Goal: Find specific page/section: Find specific page/section

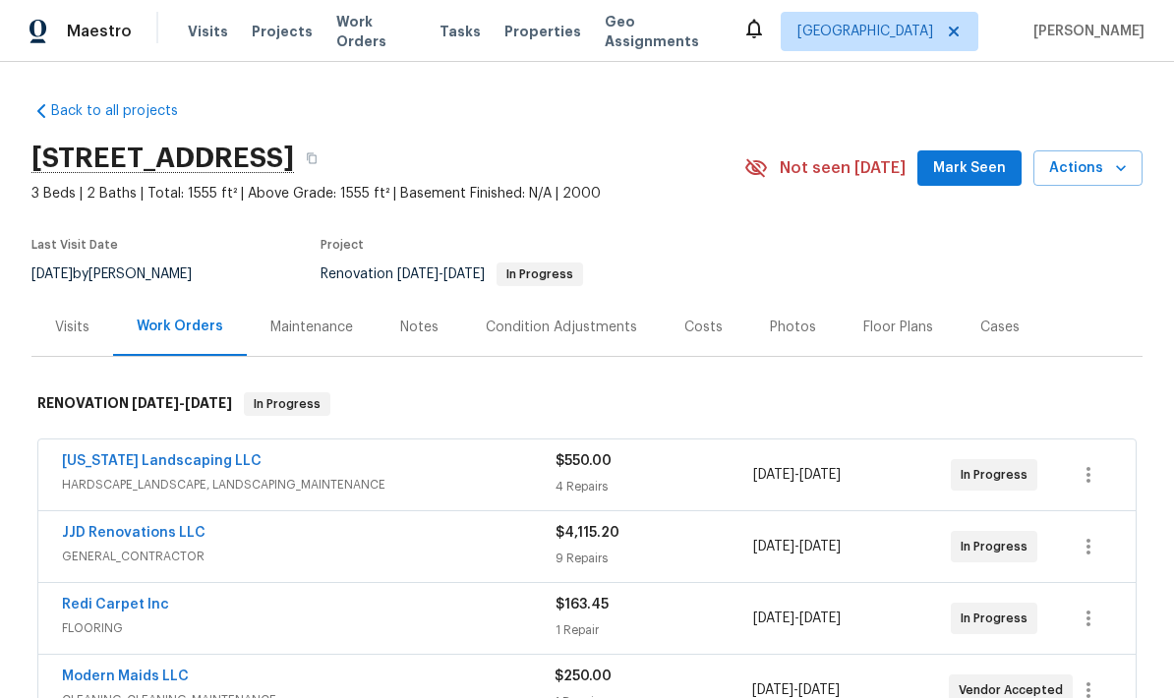
scroll to position [-9, 0]
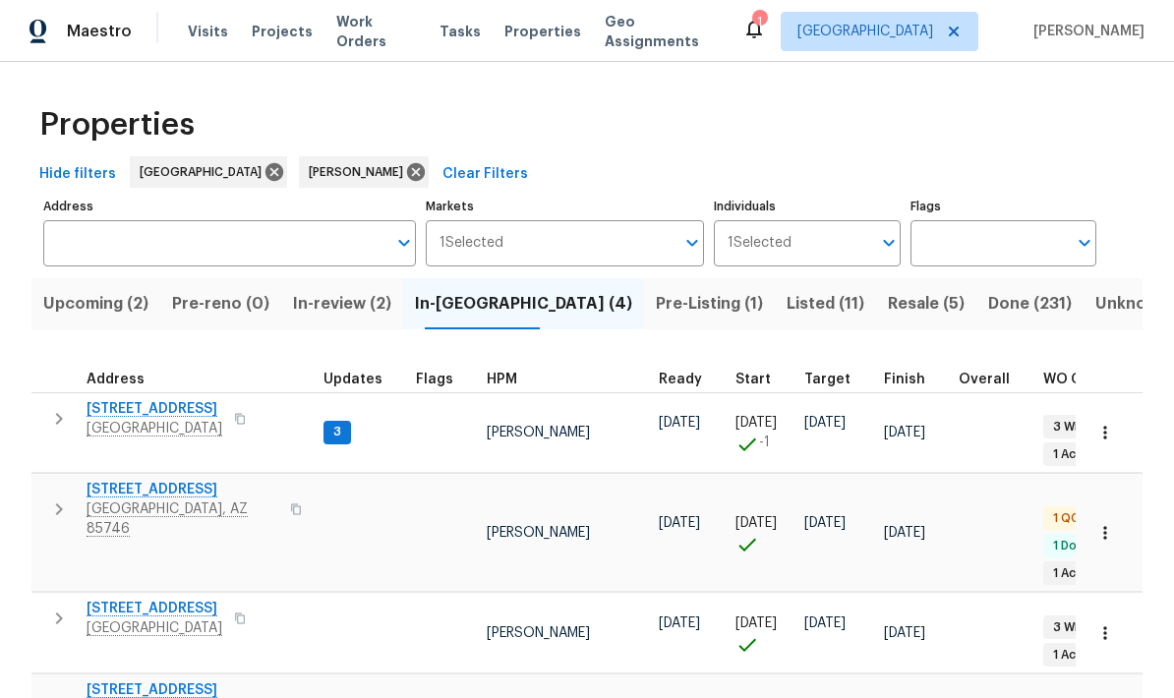
click at [141, 405] on span "[STREET_ADDRESS]" at bounding box center [155, 409] width 136 height 20
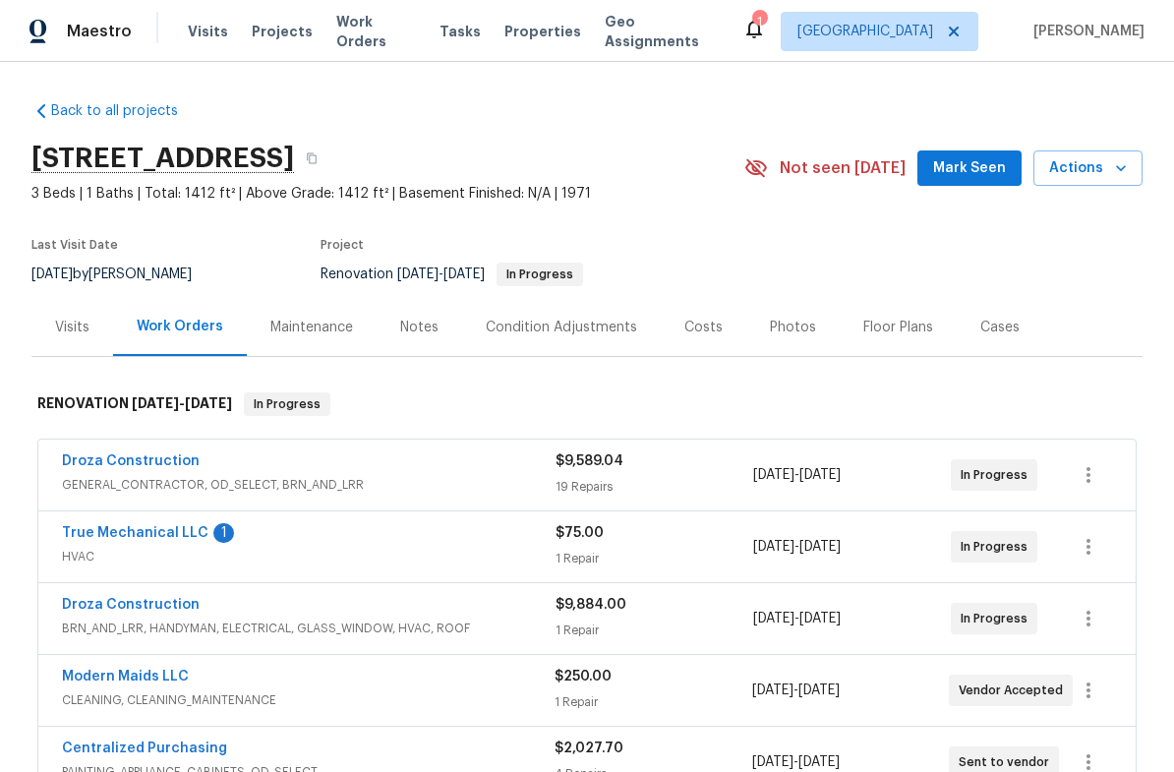
click at [103, 533] on link "True Mechanical LLC" at bounding box center [135, 533] width 147 height 14
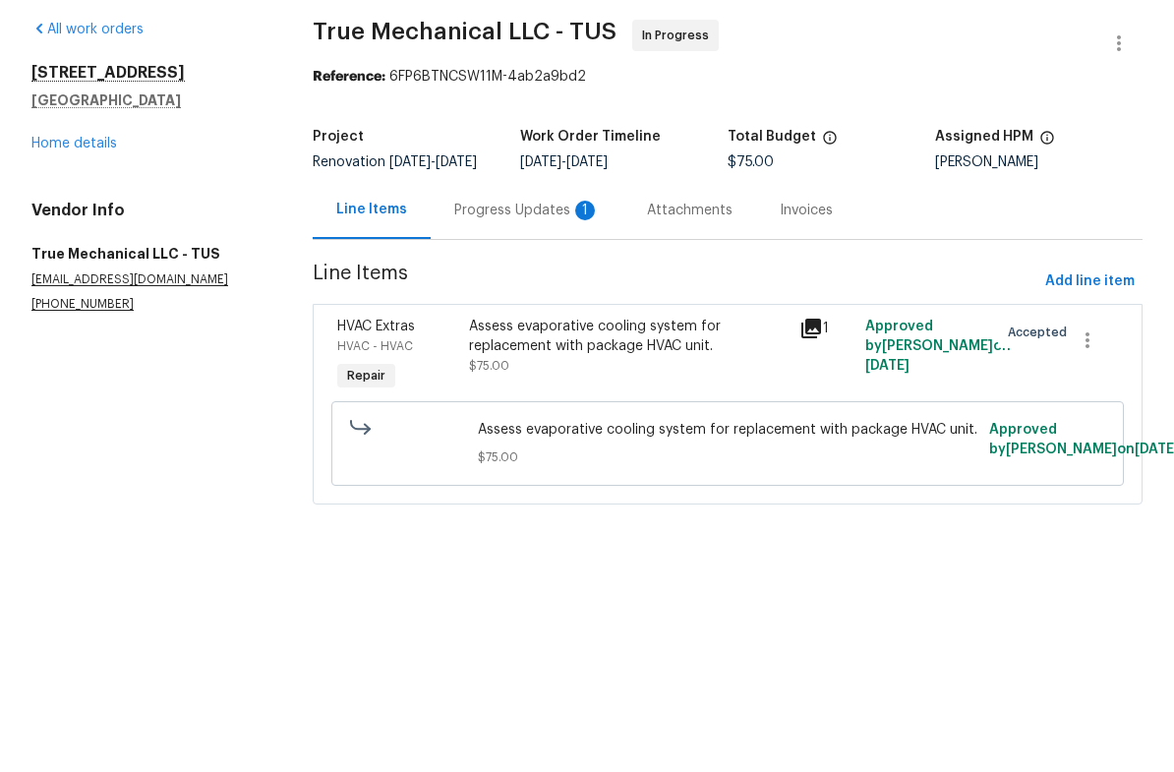
click at [528, 274] on div "Progress Updates 1" at bounding box center [527, 284] width 146 height 20
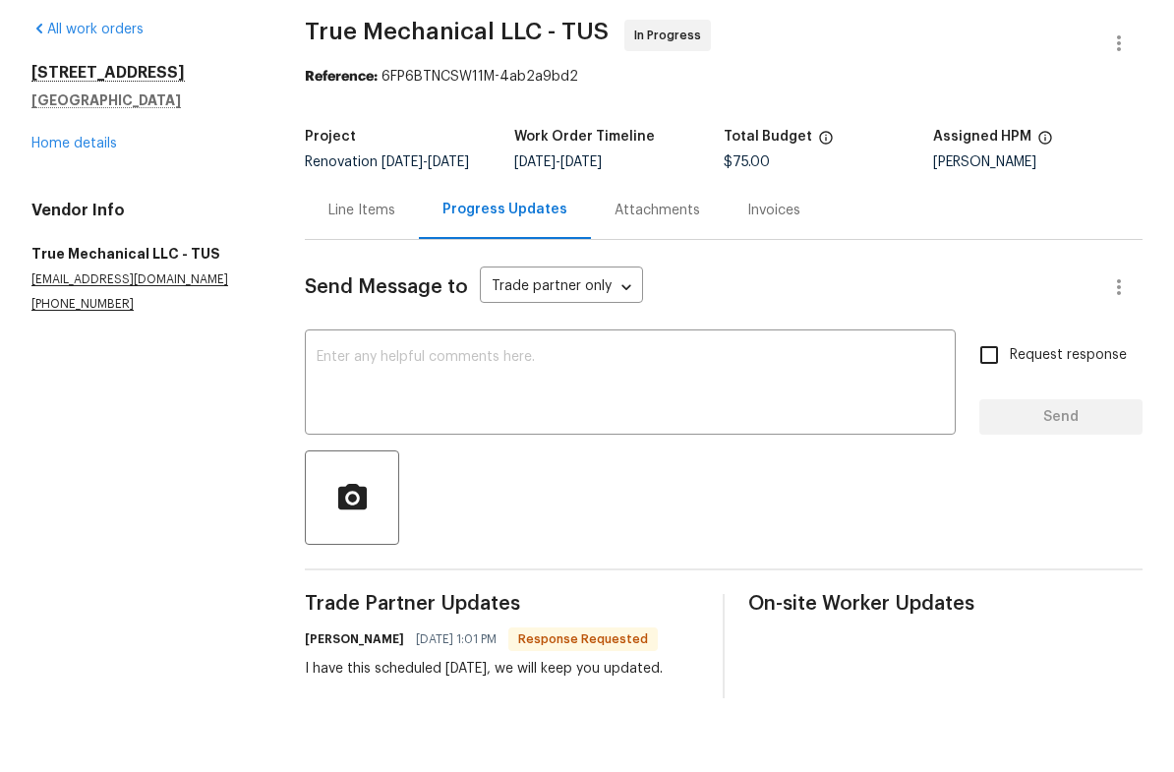
click at [48, 210] on link "Home details" at bounding box center [74, 217] width 86 height 14
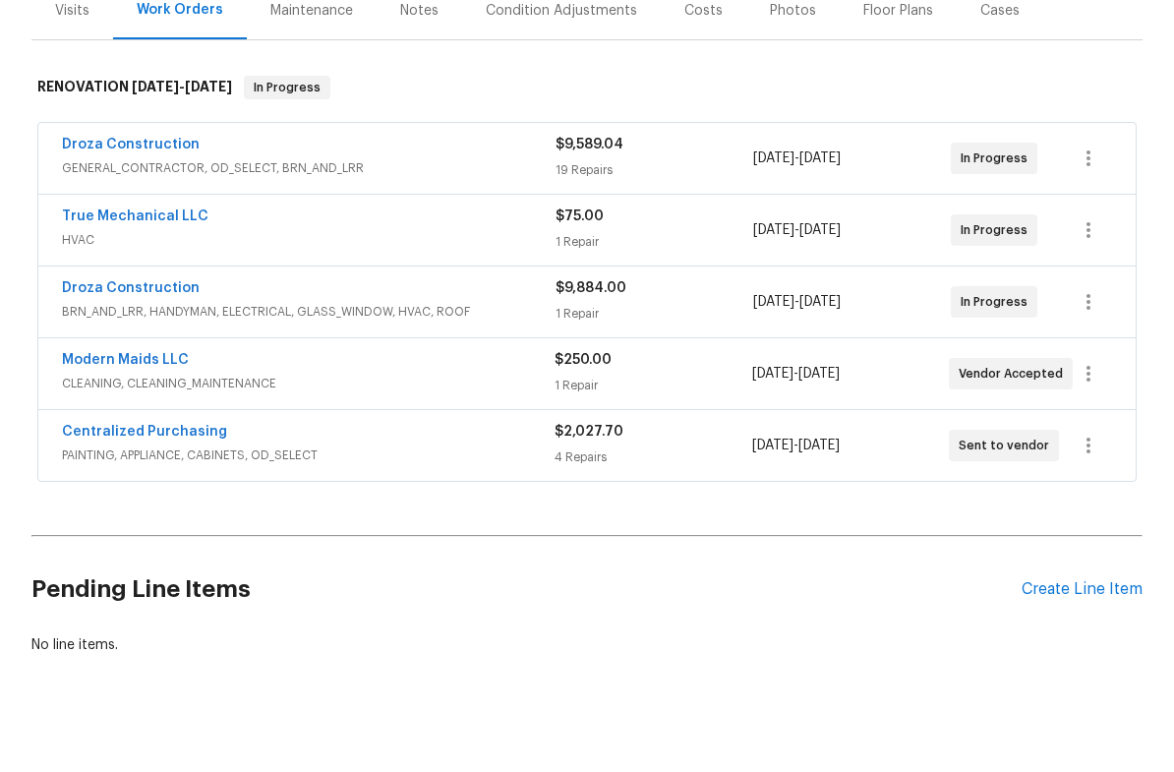
scroll to position [239, 0]
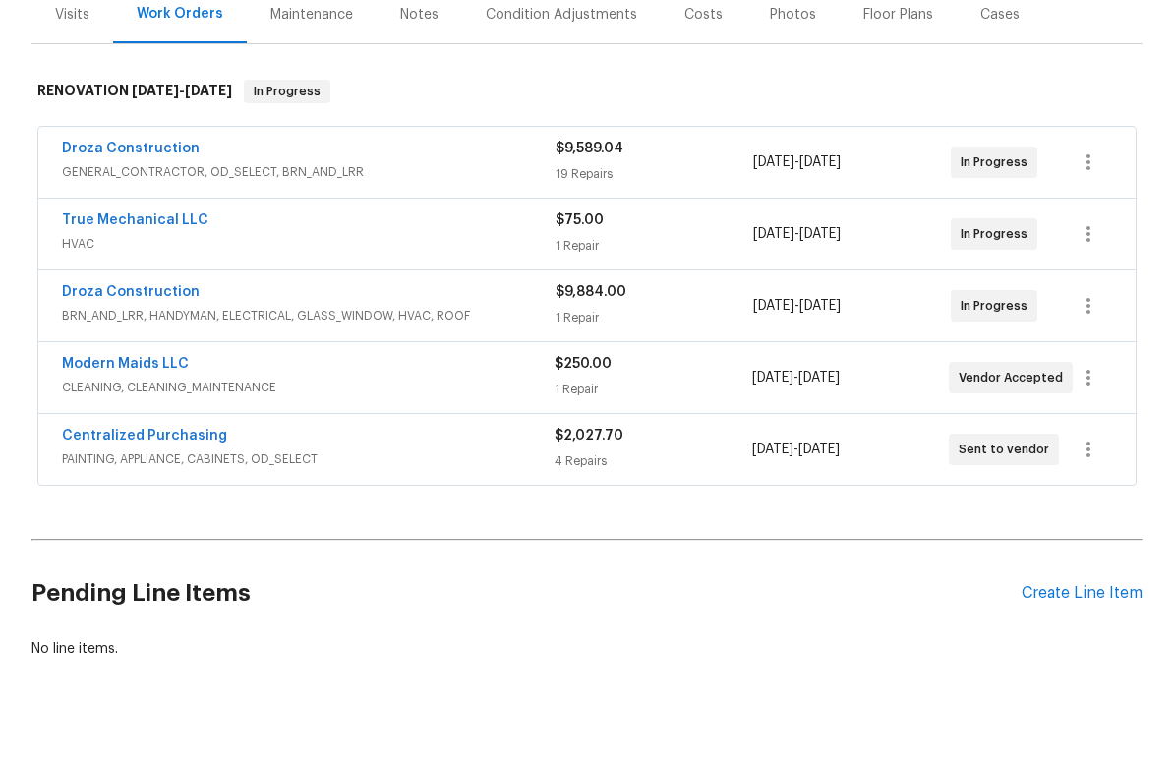
click at [101, 359] on link "Droza Construction" at bounding box center [131, 366] width 138 height 14
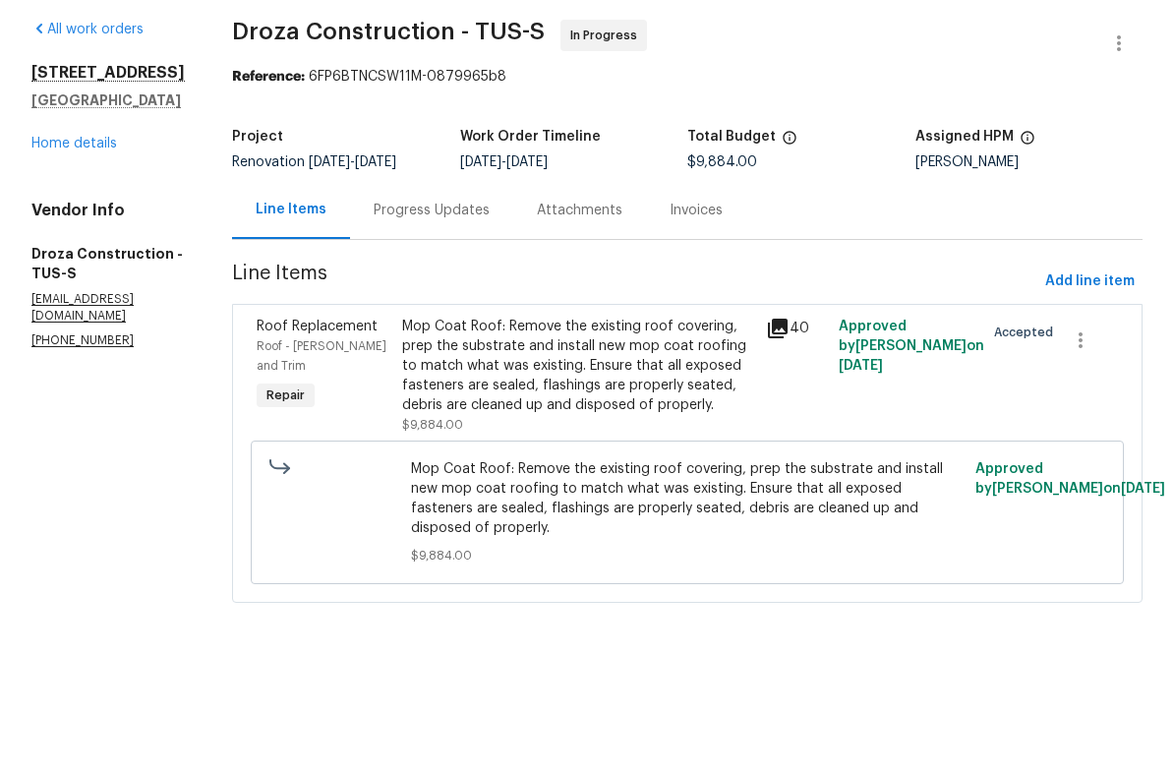
click at [65, 210] on link "Home details" at bounding box center [74, 217] width 86 height 14
